Goal: Task Accomplishment & Management: Use online tool/utility

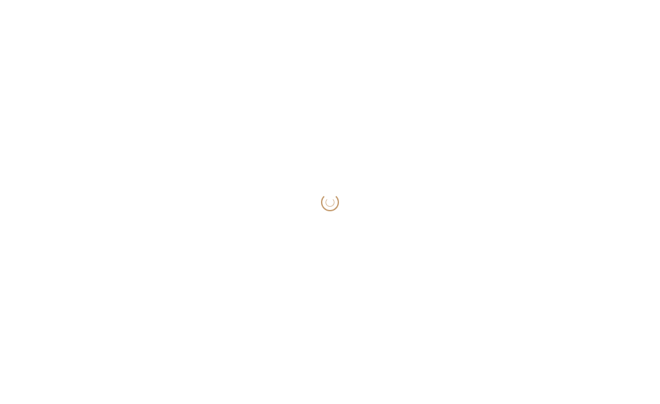
drag, startPoint x: 657, startPoint y: 232, endPoint x: 708, endPoint y: 242, distance: 52.1
click at [659, 242] on html "Loading..." at bounding box center [330, 202] width 660 height 404
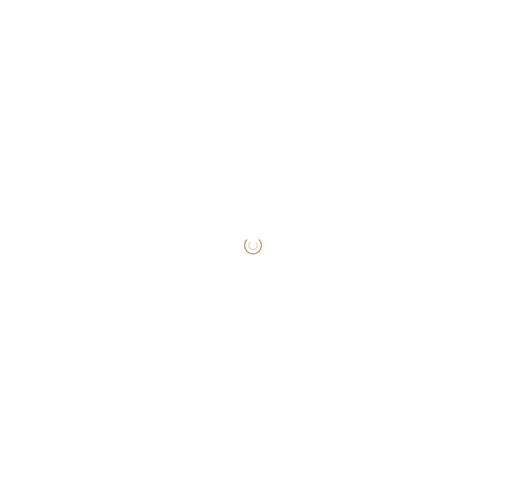
click at [465, 206] on div "Loading..." at bounding box center [253, 245] width 506 height 491
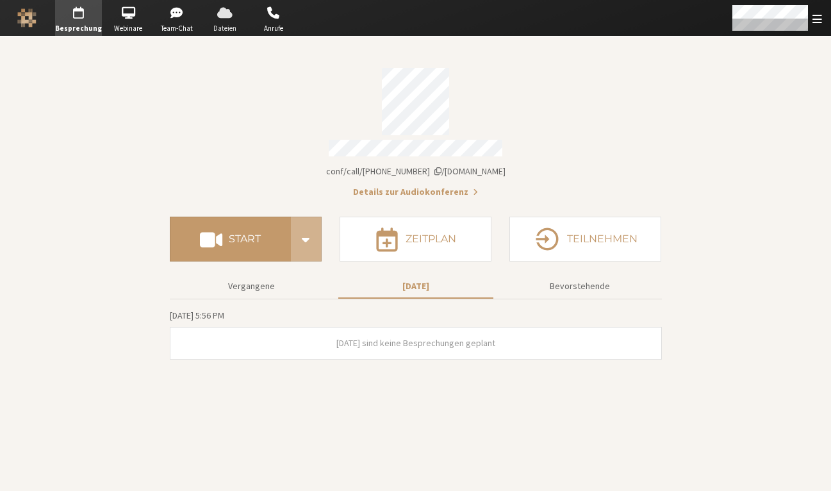
click at [230, 19] on span "button" at bounding box center [224, 13] width 45 height 20
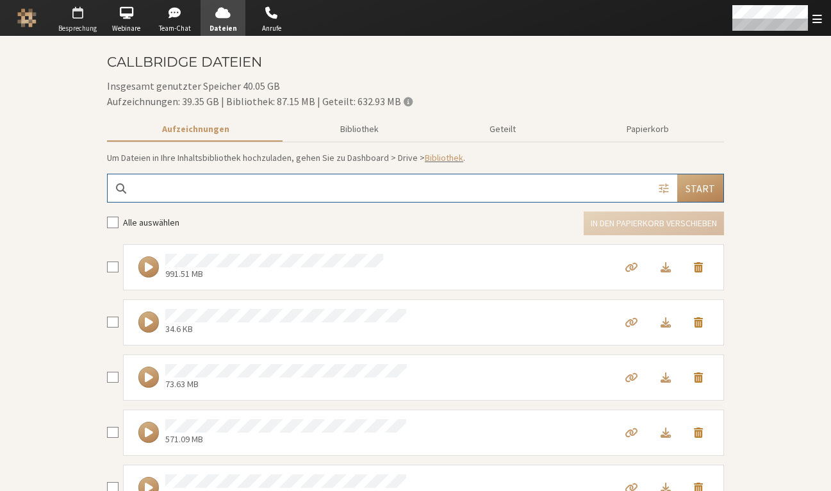
click at [88, 9] on span "button" at bounding box center [77, 13] width 45 height 20
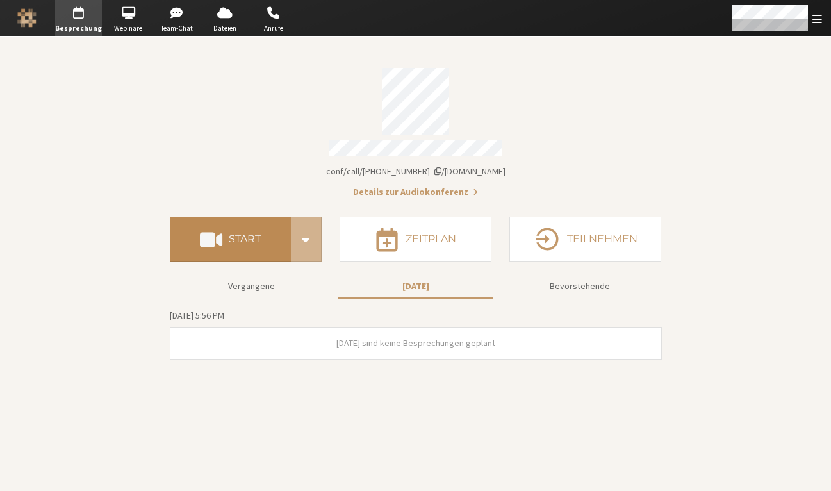
click at [248, 234] on h4 "Start" at bounding box center [245, 239] width 32 height 10
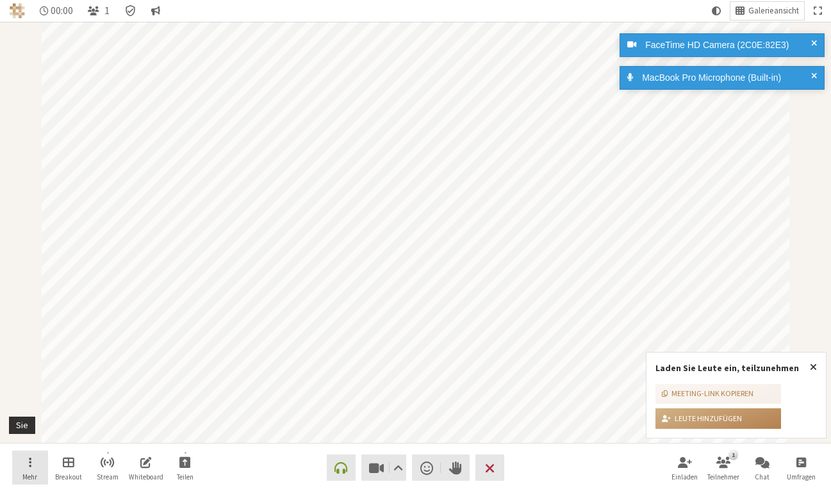
click at [30, 461] on span "Menü öffnen" at bounding box center [30, 461] width 3 height 15
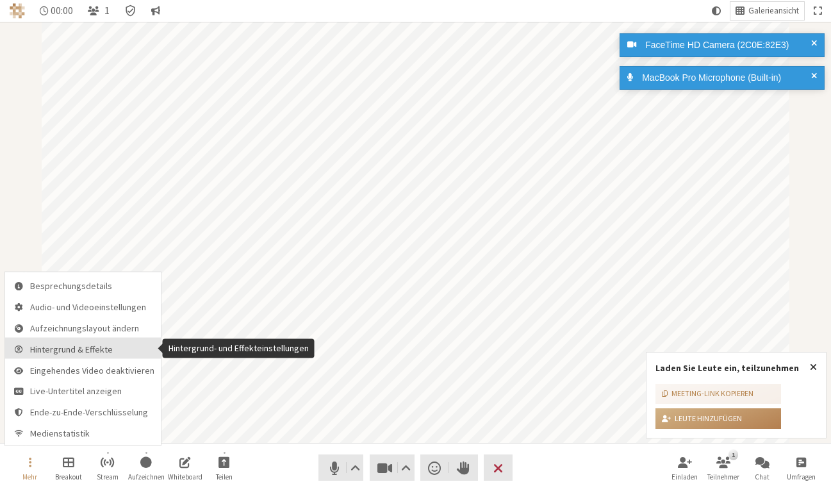
click at [79, 353] on span "Hintergrund & Effekte" at bounding box center [92, 349] width 124 height 10
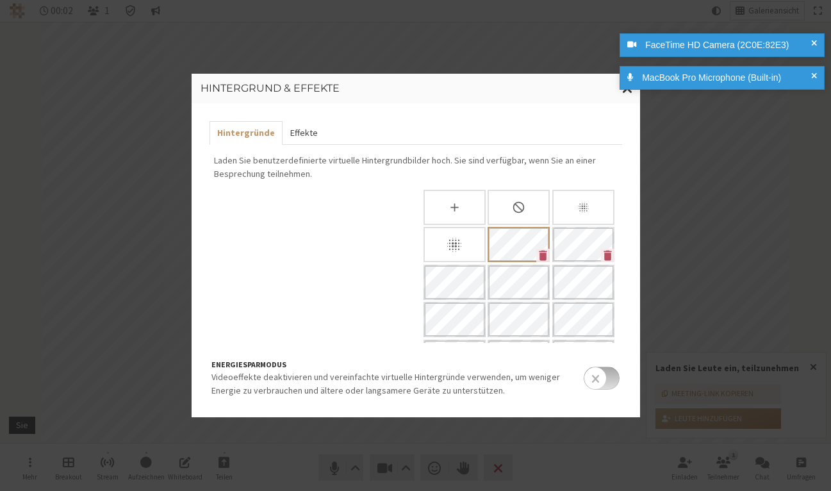
click at [302, 138] on button "Effekte" at bounding box center [303, 133] width 43 height 24
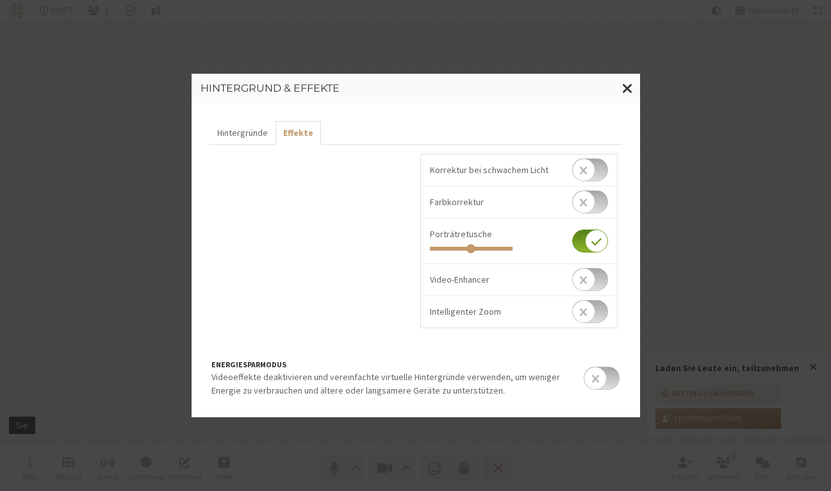
click at [592, 276] on input "checkbox" at bounding box center [590, 279] width 36 height 23
click at [589, 284] on input "checkbox" at bounding box center [590, 286] width 36 height 23
click at [589, 284] on input "checkbox" at bounding box center [590, 279] width 36 height 23
click at [589, 284] on input "checkbox" at bounding box center [590, 286] width 36 height 23
click at [589, 284] on input "checkbox" at bounding box center [590, 279] width 36 height 23
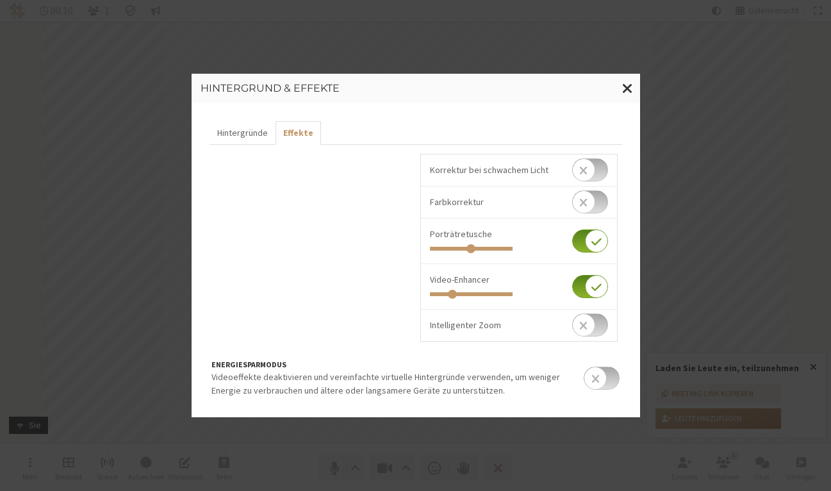
click at [589, 284] on input "checkbox" at bounding box center [590, 286] width 36 height 23
click at [589, 284] on input "checkbox" at bounding box center [590, 279] width 36 height 23
click at [589, 284] on input "checkbox" at bounding box center [590, 286] width 36 height 23
click at [589, 284] on input "checkbox" at bounding box center [590, 279] width 36 height 23
checkbox input "true"
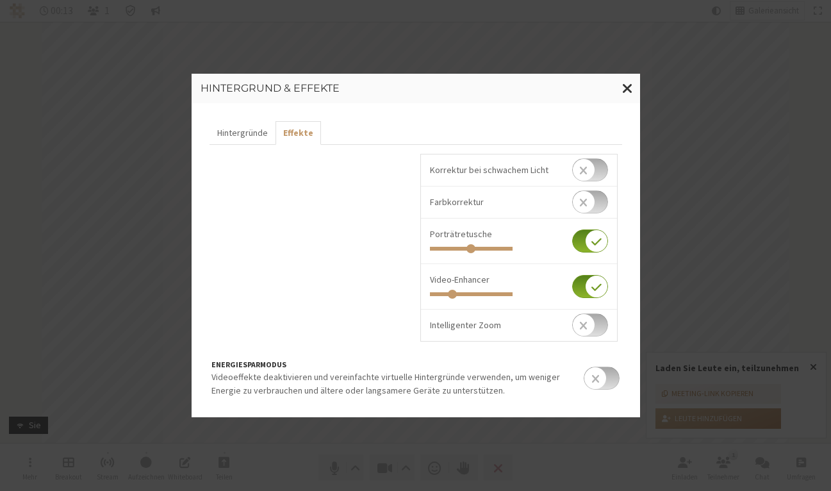
click at [574, 332] on input "checkbox" at bounding box center [590, 324] width 36 height 23
checkbox input "true"
click at [572, 199] on input "checkbox" at bounding box center [590, 201] width 36 height 23
checkbox input "true"
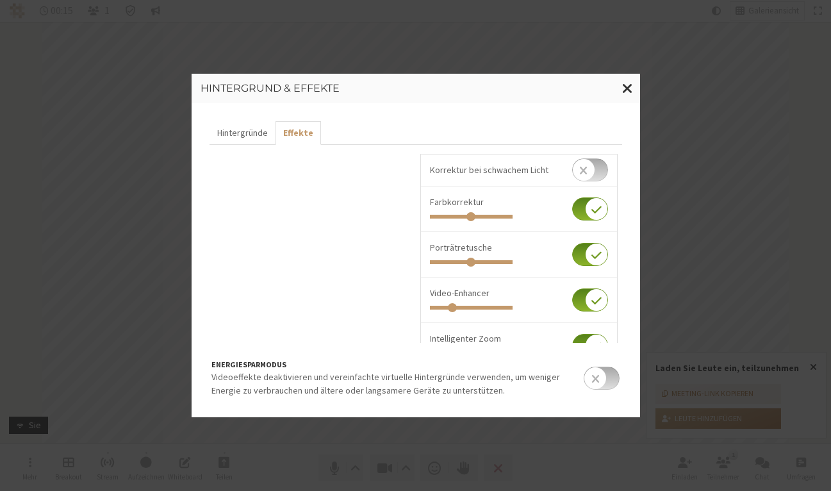
click at [582, 166] on input "checkbox" at bounding box center [590, 169] width 36 height 23
checkbox input "true"
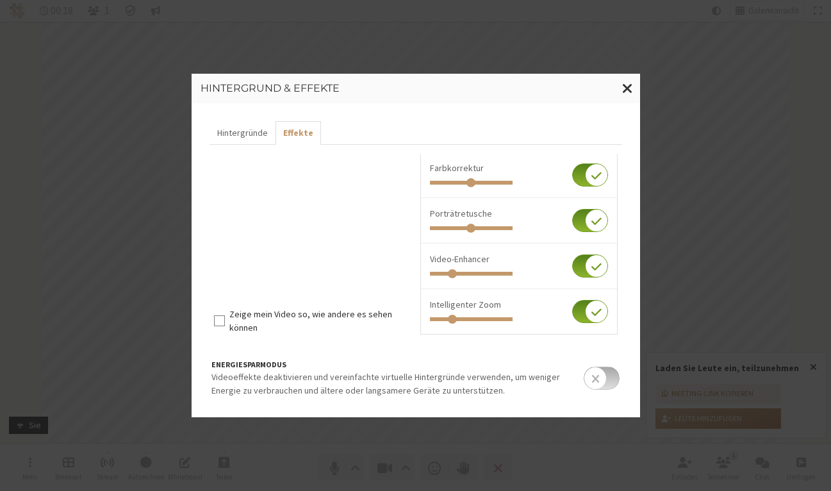
click at [581, 313] on input "checkbox" at bounding box center [590, 311] width 36 height 23
checkbox input "false"
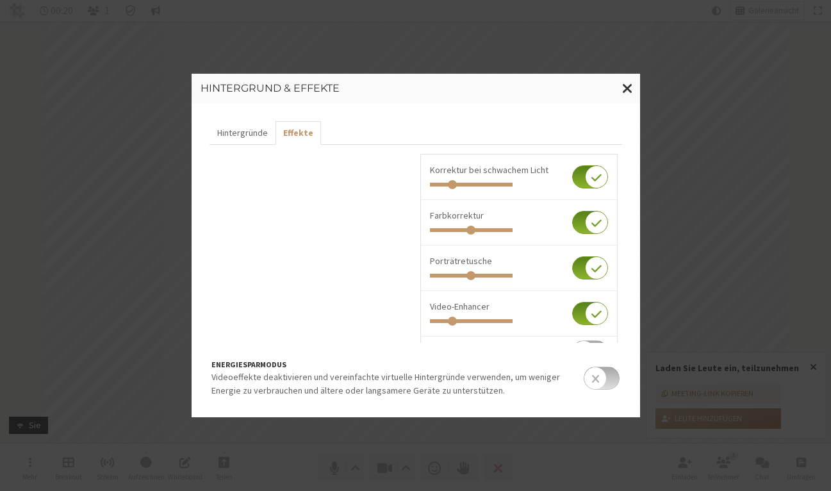
click at [581, 175] on input "checkbox" at bounding box center [590, 176] width 36 height 23
checkbox input "false"
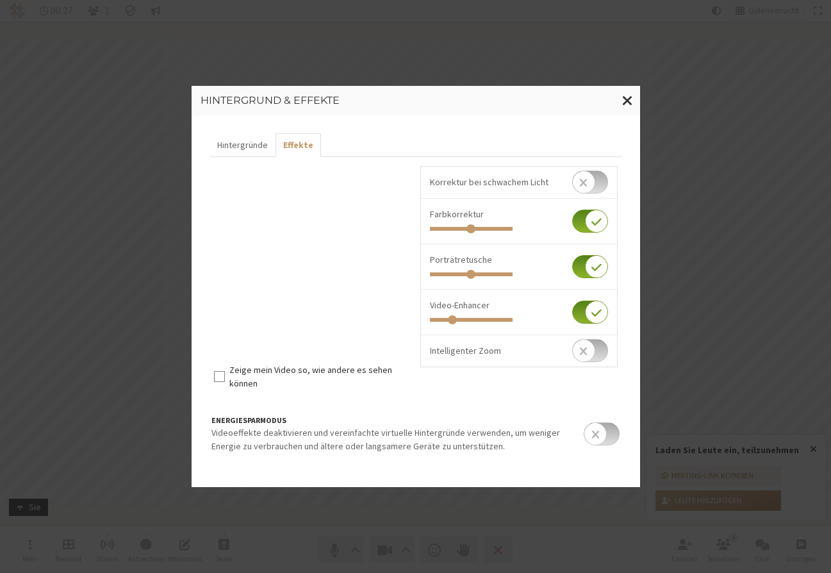
click at [589, 348] on input "checkbox" at bounding box center [590, 350] width 36 height 23
click at [589, 354] on input "checkbox" at bounding box center [590, 357] width 36 height 23
checkbox input "false"
click at [593, 313] on input "checkbox" at bounding box center [590, 311] width 36 height 23
checkbox input "false"
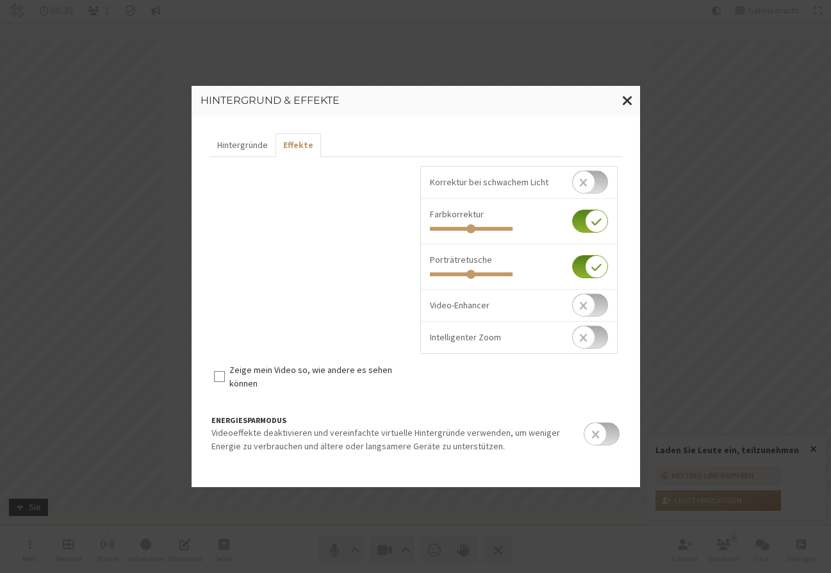
click at [589, 216] on input "checkbox" at bounding box center [590, 220] width 36 height 23
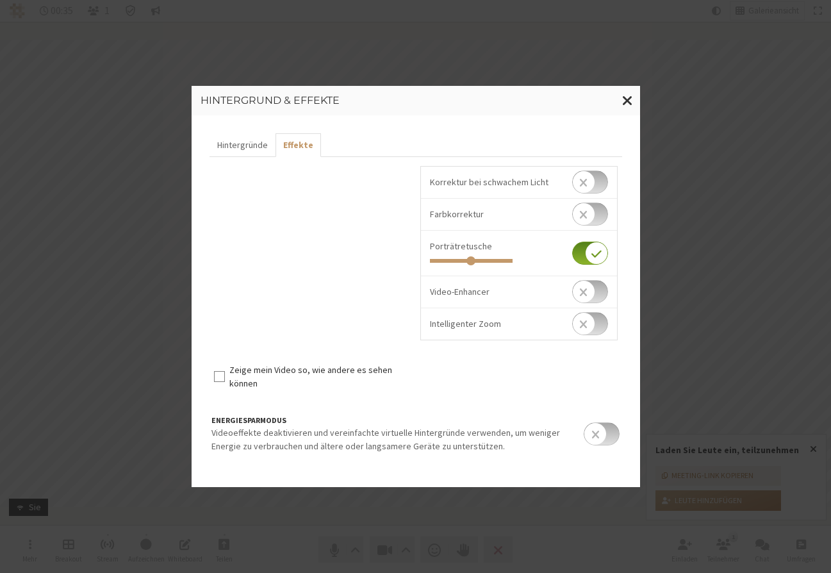
click at [590, 211] on input "checkbox" at bounding box center [590, 213] width 36 height 23
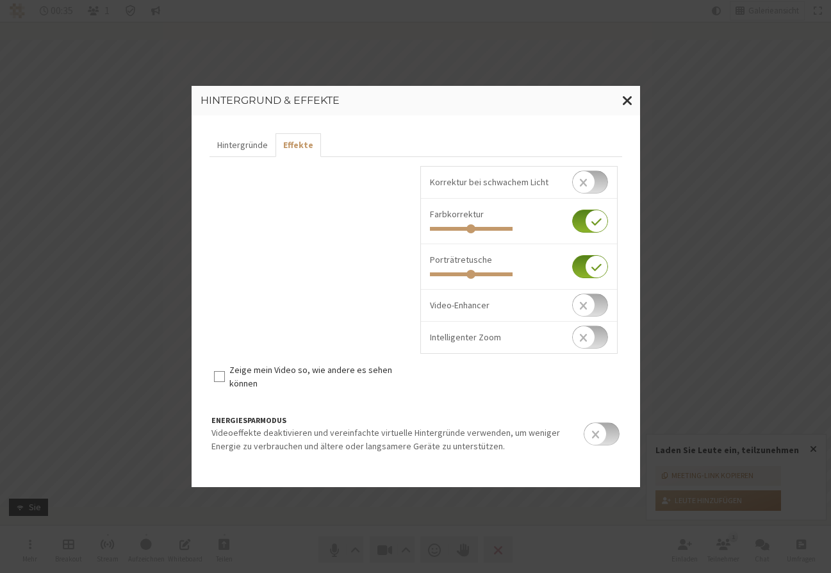
click at [590, 211] on input "checkbox" at bounding box center [590, 220] width 36 height 23
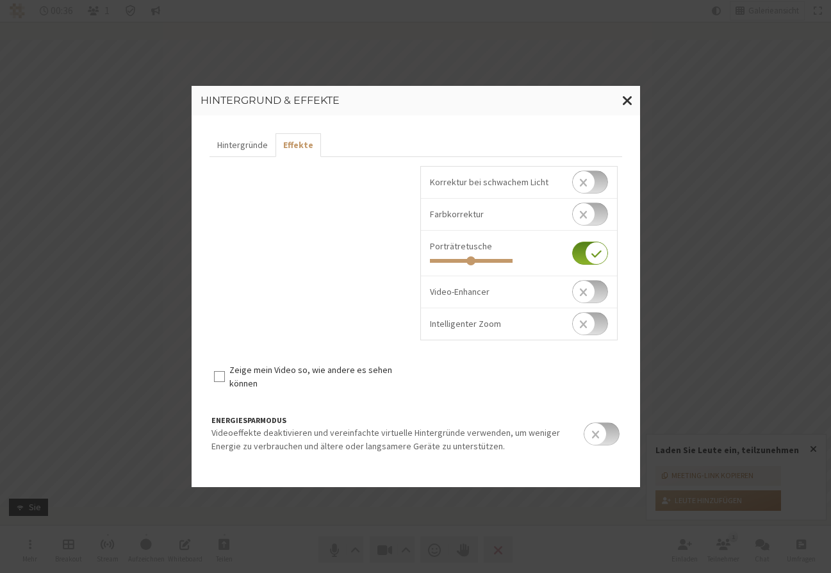
click at [590, 210] on input "checkbox" at bounding box center [590, 213] width 36 height 23
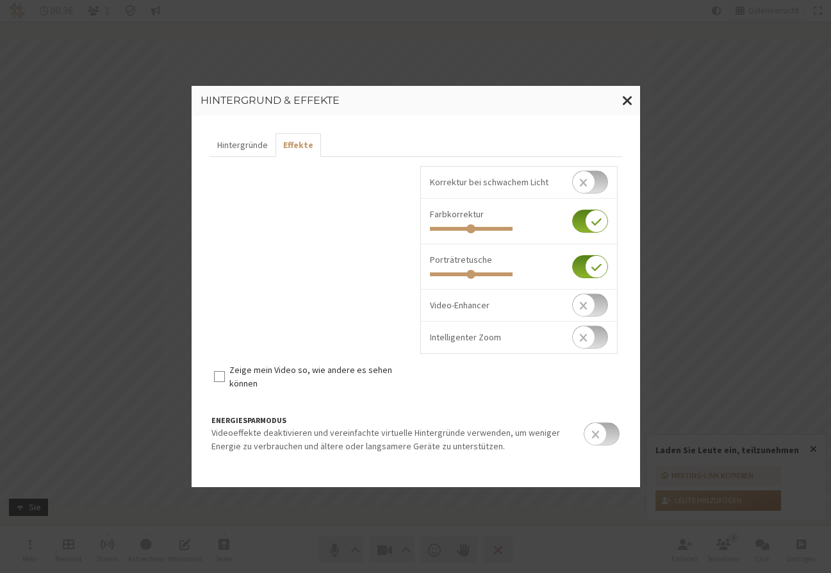
click at [590, 210] on input "checkbox" at bounding box center [590, 220] width 36 height 23
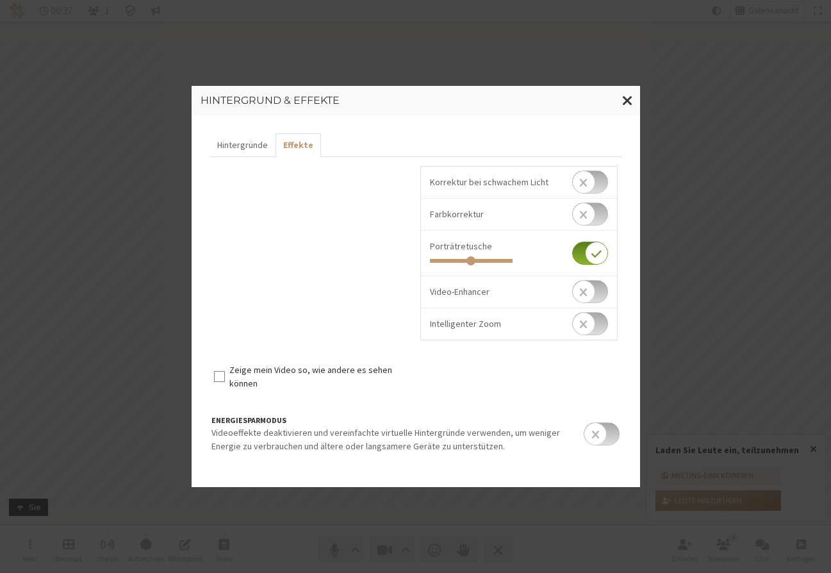
click at [590, 211] on input "checkbox" at bounding box center [590, 213] width 36 height 23
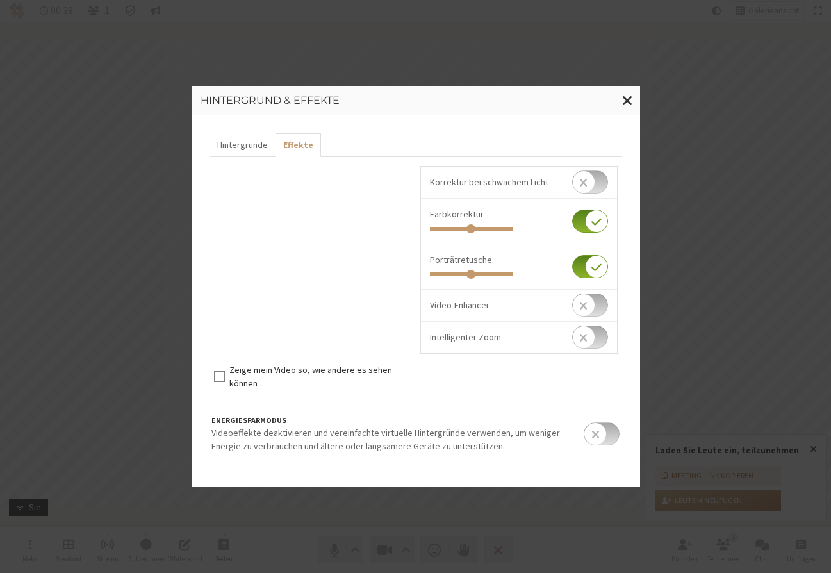
click at [590, 211] on input "checkbox" at bounding box center [590, 220] width 36 height 23
checkbox input "false"
